Goal: Task Accomplishment & Management: Manage account settings

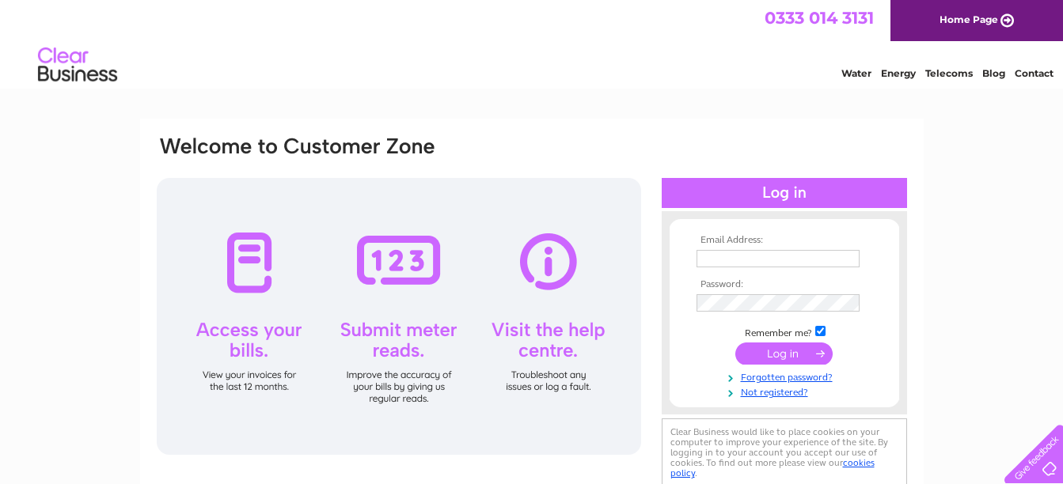
type input "robert.pearce.5@btinternet.com"
click at [776, 351] on input "submit" at bounding box center [783, 354] width 97 height 22
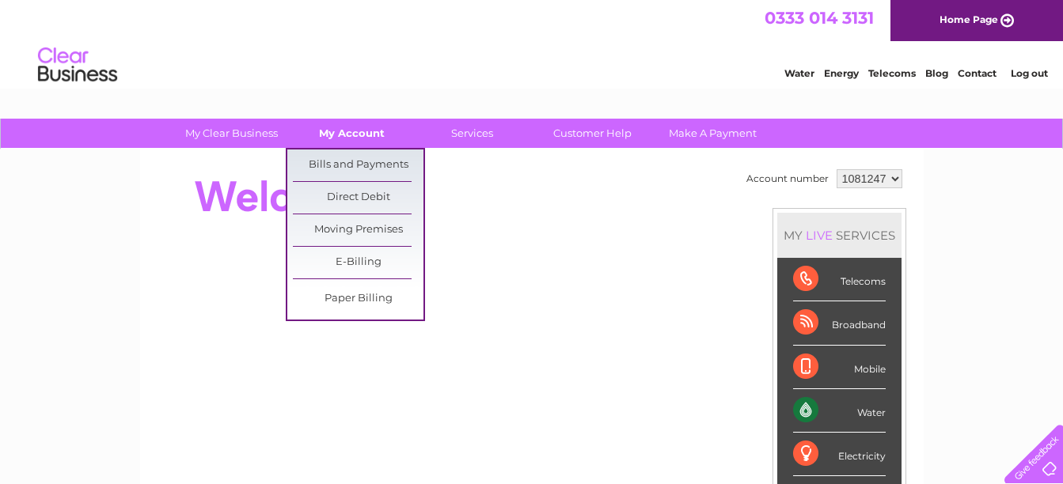
click at [366, 139] on link "My Account" at bounding box center [352, 133] width 131 height 29
click at [370, 172] on link "Bills and Payments" at bounding box center [358, 166] width 131 height 32
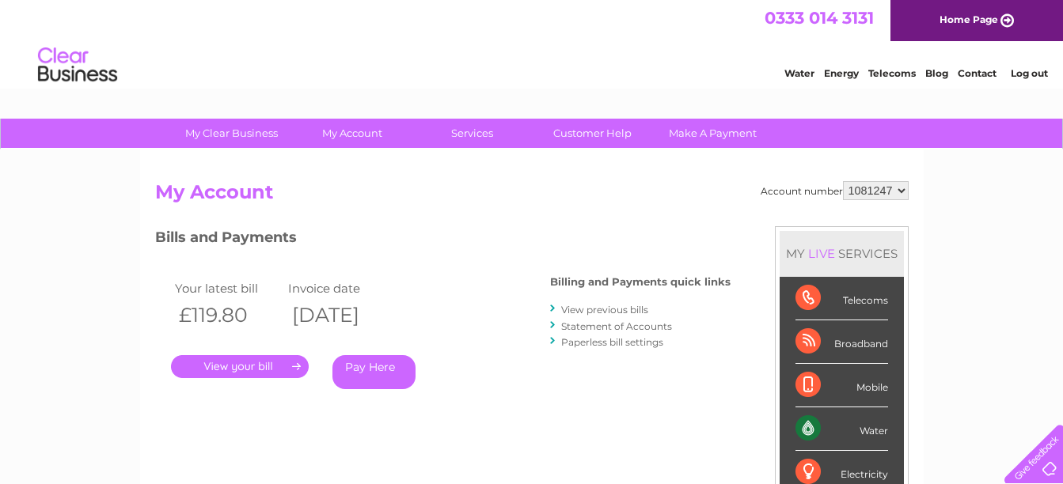
click at [250, 363] on link "." at bounding box center [240, 366] width 138 height 23
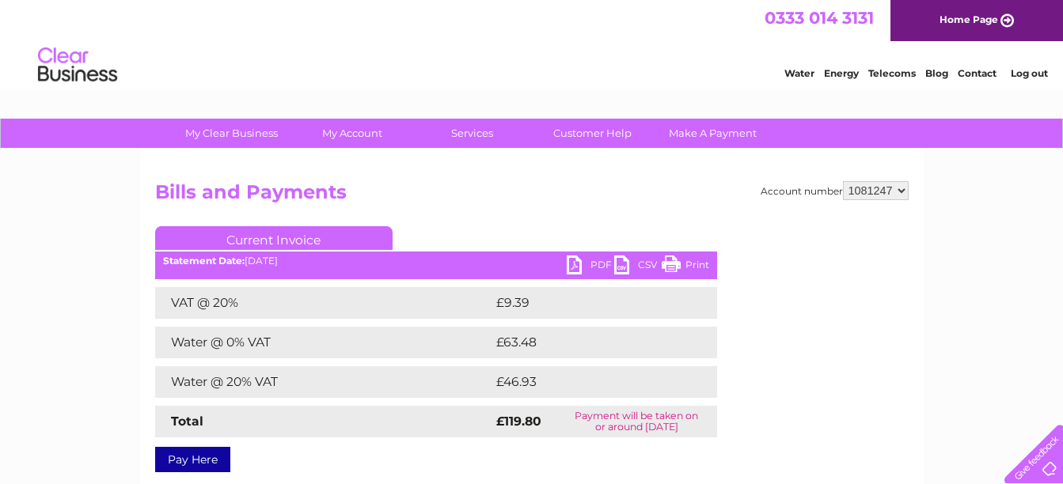
click at [571, 267] on link "PDF" at bounding box center [590, 267] width 47 height 23
